Goal: Find specific page/section: Find specific page/section

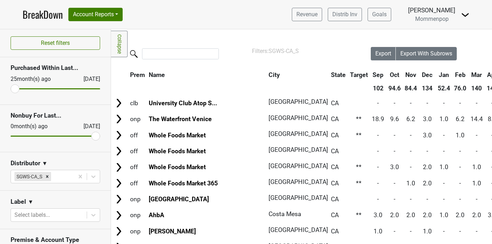
scroll to position [0, 45]
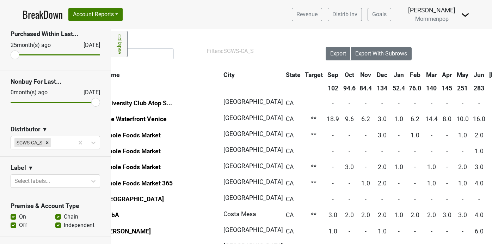
click at [467, 13] on img at bounding box center [465, 15] width 8 height 8
click at [441, 42] on link "Open Leadrank" at bounding box center [442, 39] width 56 height 11
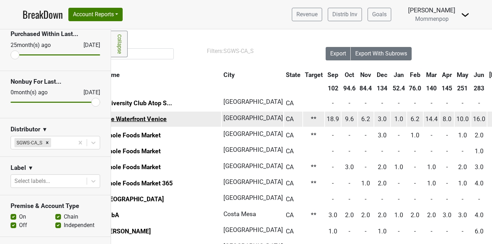
scroll to position [0, 0]
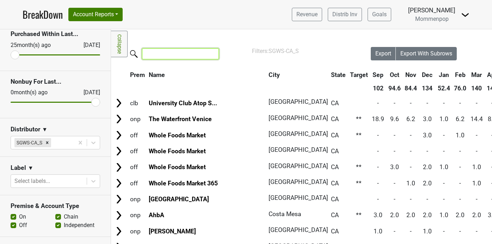
click at [156, 55] on input "search" at bounding box center [180, 53] width 77 height 11
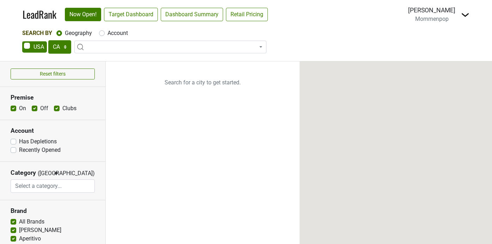
select select "CA"
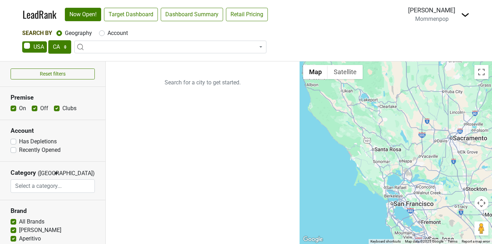
click at [108, 32] on label "Account" at bounding box center [118, 33] width 20 height 8
click at [103, 32] on input "Account" at bounding box center [102, 32] width 6 height 7
radio input "true"
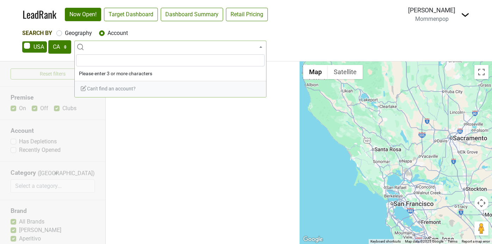
type input "o"
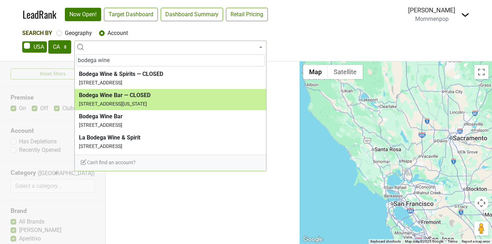
scroll to position [8, 0]
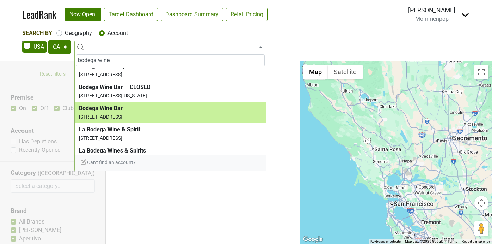
type input "bodega wine"
select select "58524"
